Goal: Task Accomplishment & Management: Use online tool/utility

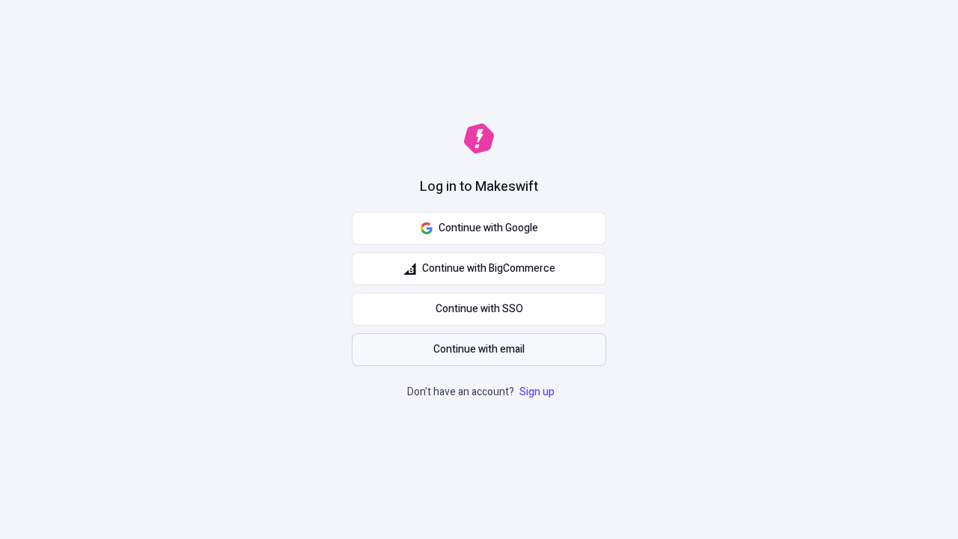
click at [479, 350] on span "Continue with email" at bounding box center [478, 349] width 91 height 16
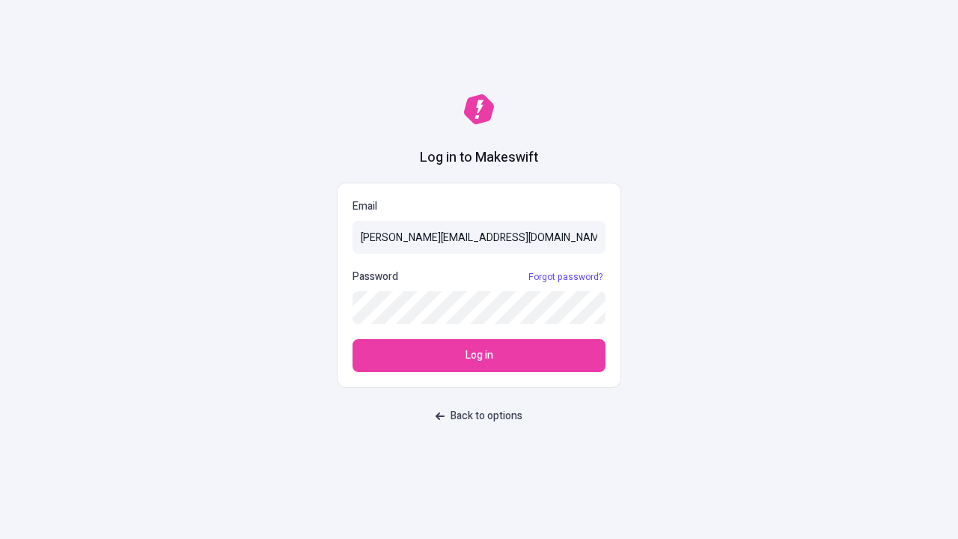
type input "[PERSON_NAME][EMAIL_ADDRESS][DOMAIN_NAME]"
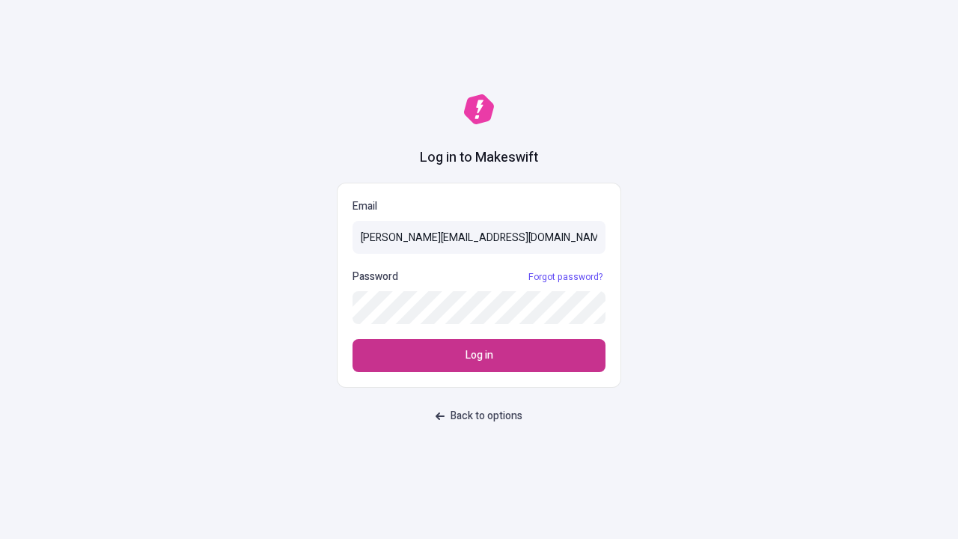
click at [479, 355] on span "Log in" at bounding box center [480, 355] width 28 height 16
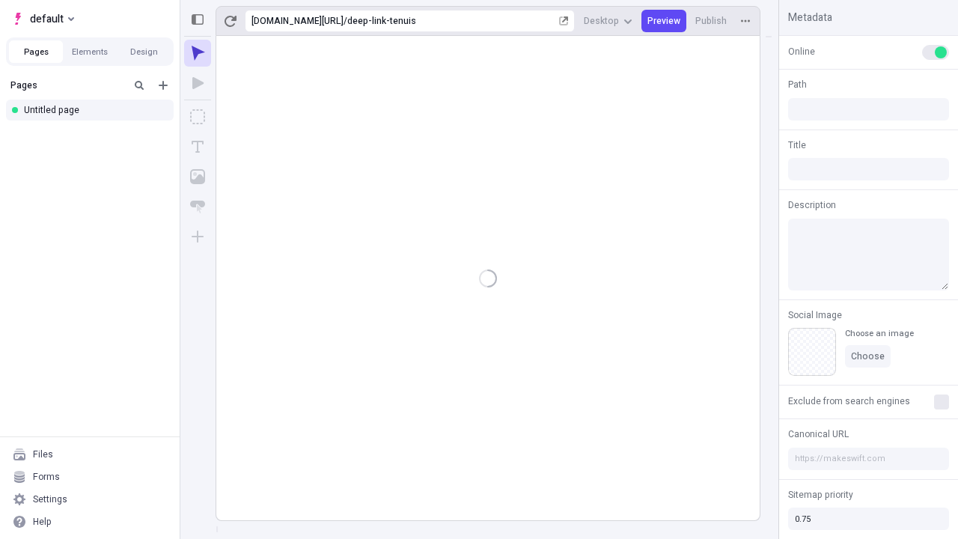
type input "/deep-link-tenuis"
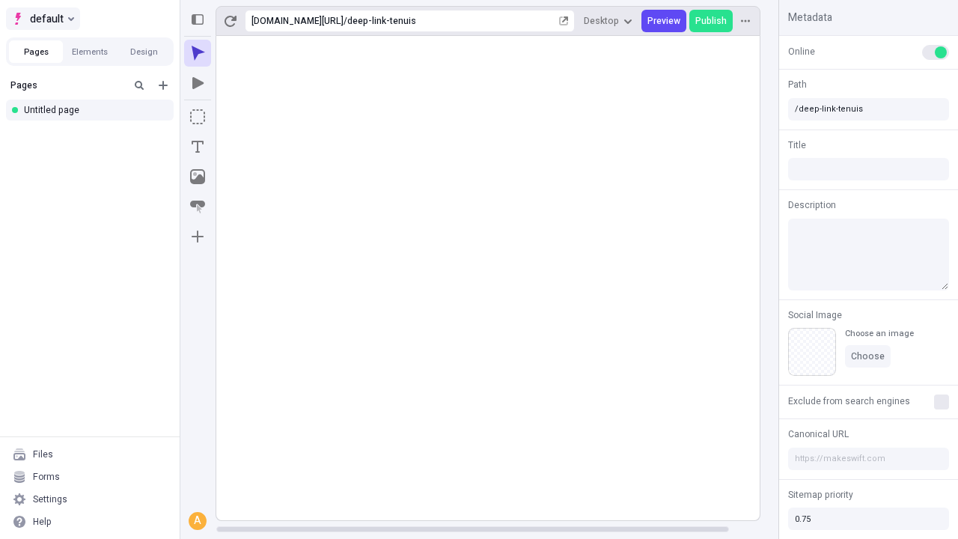
click at [42, 19] on span "default" at bounding box center [47, 19] width 34 height 18
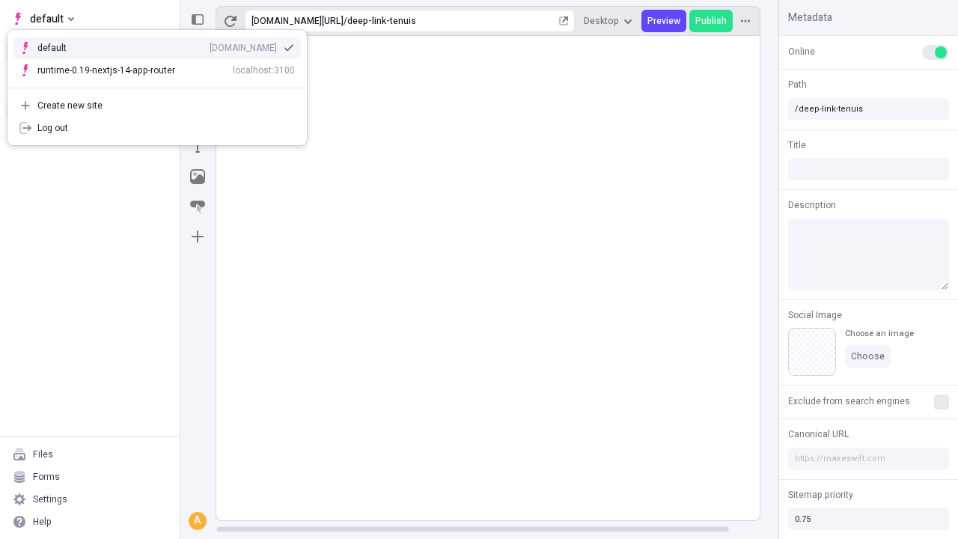
click at [210, 45] on div "qee9k4dy7d.staging.makeswift.site" at bounding box center [243, 48] width 67 height 12
click at [163, 85] on icon "Add new" at bounding box center [163, 85] width 9 height 9
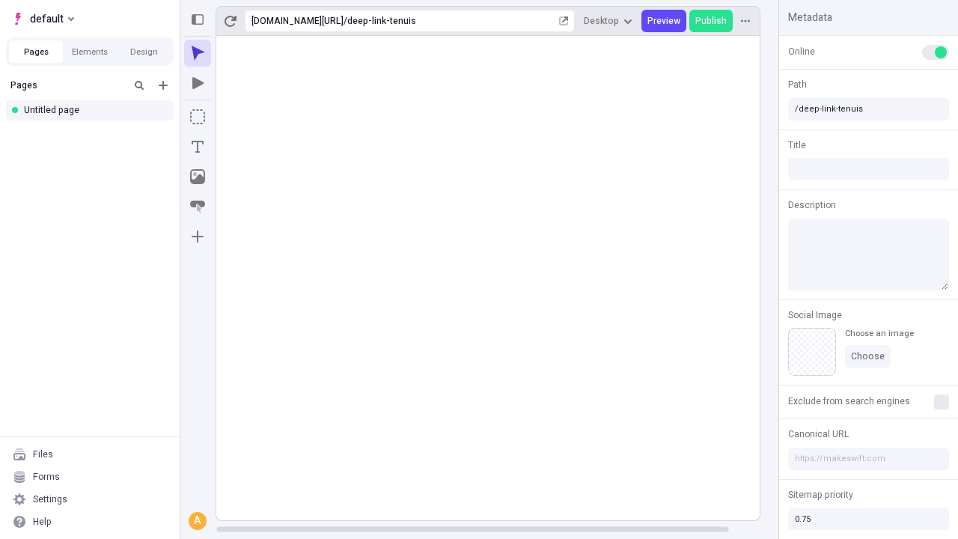
click at [94, 134] on div "Blank page" at bounding box center [94, 137] width 144 height 22
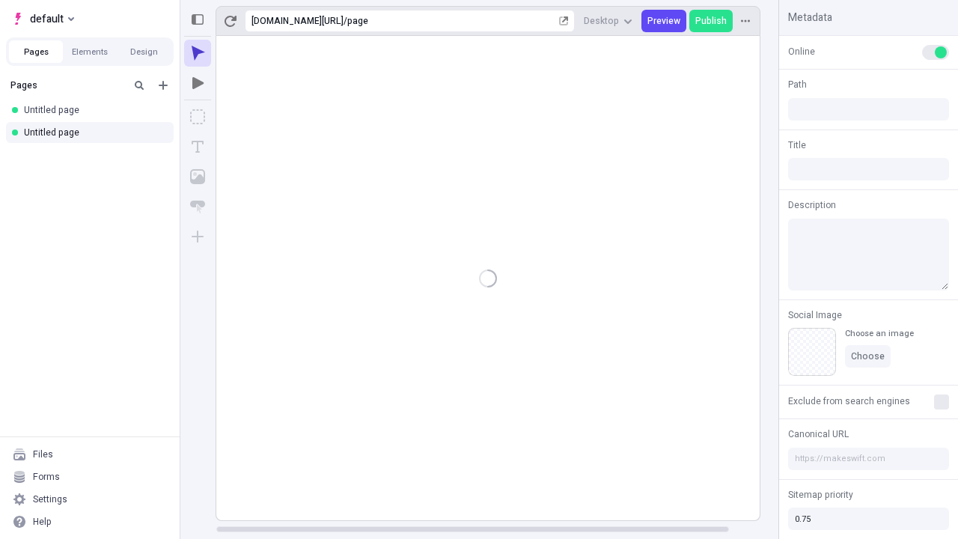
type input "/page"
